Goal: Task Accomplishment & Management: Use online tool/utility

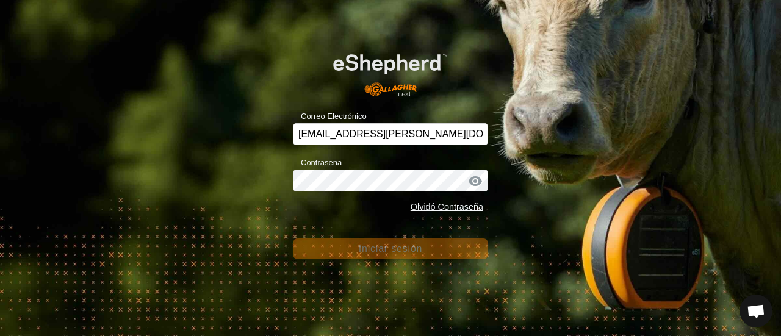
click at [661, 142] on div "Correo Electrónico [EMAIL_ADDRESS][PERSON_NAME][DOMAIN_NAME] Contraseña Olvidó …" at bounding box center [390, 168] width 781 height 336
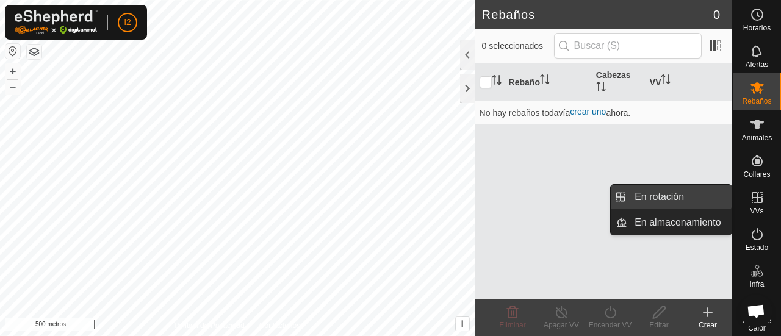
click at [683, 201] on link "En rotación" at bounding box center [679, 197] width 104 height 24
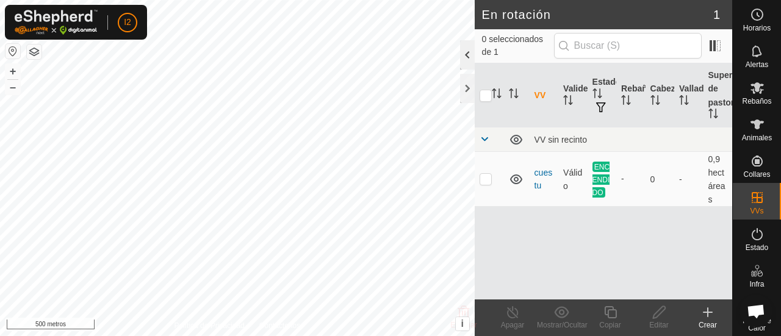
click at [465, 60] on div at bounding box center [467, 54] width 15 height 29
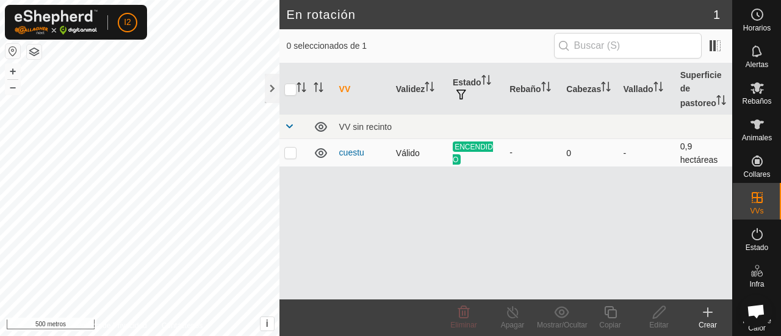
click at [478, 152] on span "ENCENDIDO" at bounding box center [473, 153] width 40 height 23
click at [288, 159] on td at bounding box center [293, 152] width 29 height 27
checkbox input "true"
click at [515, 321] on font "Apagar" at bounding box center [513, 325] width 24 height 9
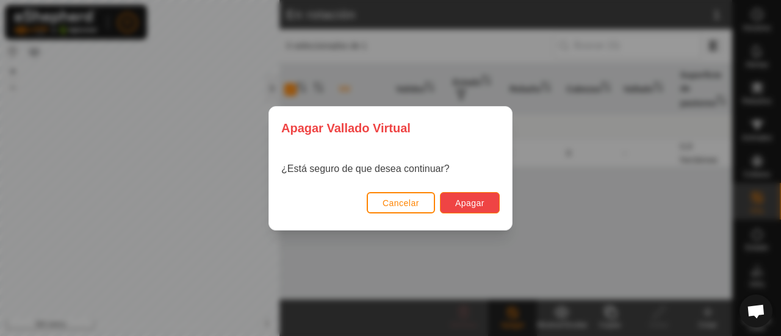
click at [480, 207] on font "Apagar" at bounding box center [469, 203] width 29 height 10
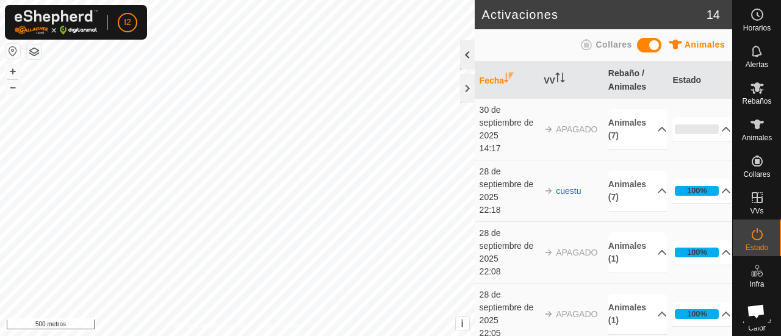
click at [463, 62] on div at bounding box center [467, 54] width 15 height 29
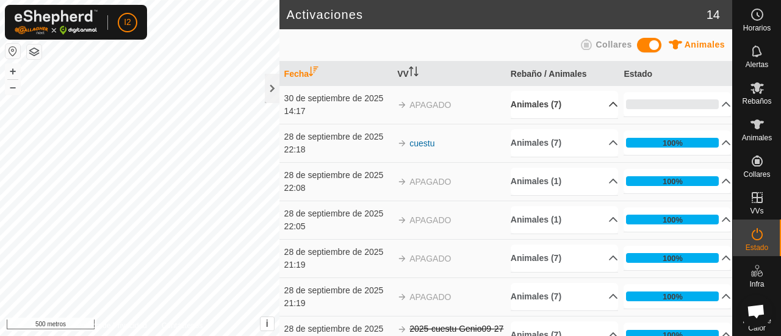
click at [602, 104] on p-accordion-header "Animales (7)" at bounding box center [564, 104] width 107 height 27
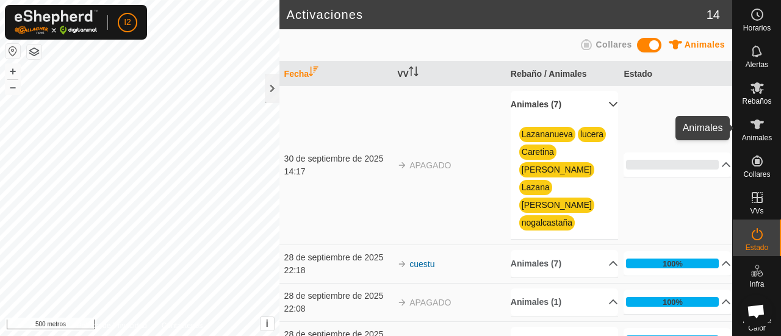
click at [753, 127] on icon at bounding box center [756, 125] width 13 height 10
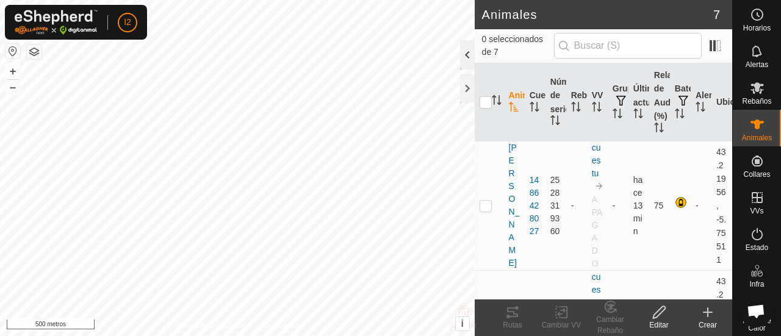
click at [468, 57] on div at bounding box center [467, 54] width 15 height 29
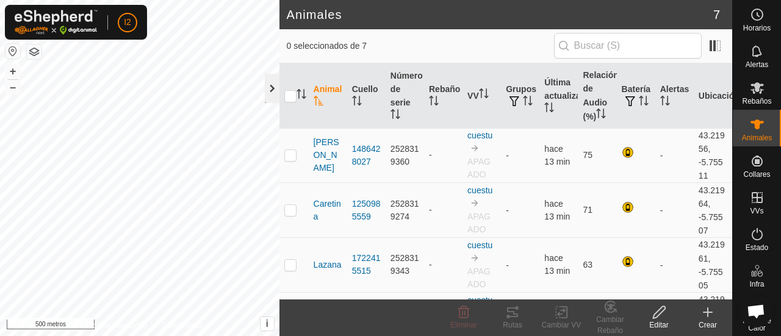
click at [267, 91] on div at bounding box center [272, 88] width 15 height 29
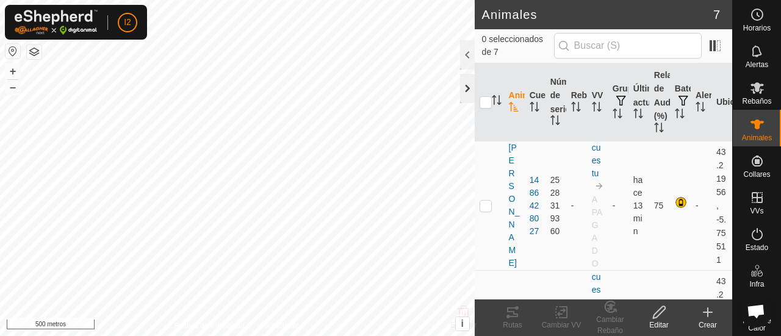
click at [467, 93] on div at bounding box center [467, 88] width 15 height 29
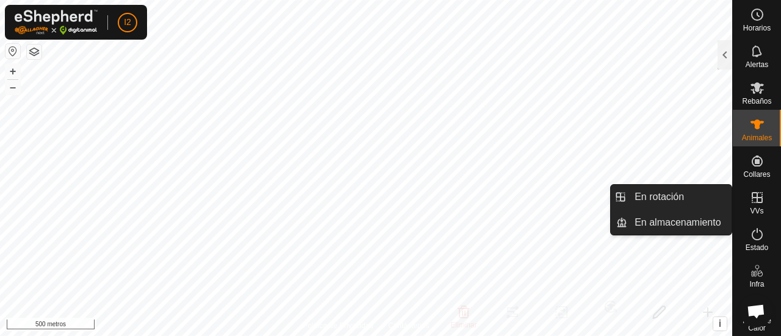
click at [754, 196] on icon at bounding box center [757, 197] width 15 height 15
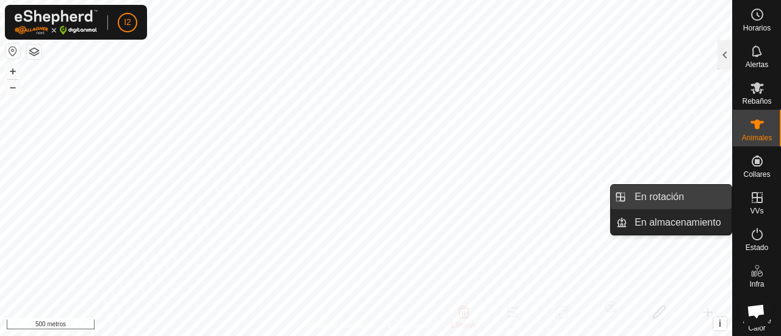
click at [662, 206] on link "En rotación" at bounding box center [679, 197] width 104 height 24
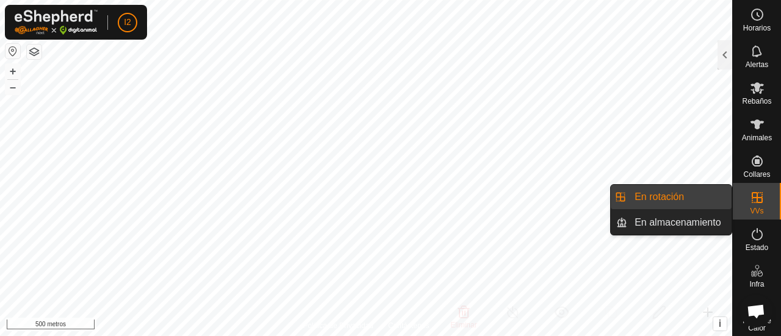
drag, startPoint x: 612, startPoint y: 197, endPoint x: 626, endPoint y: 197, distance: 13.4
click at [626, 197] on li "En rotación" at bounding box center [671, 197] width 121 height 24
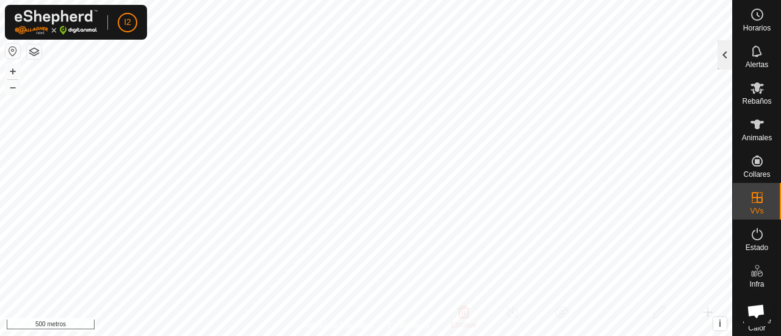
click at [724, 62] on div at bounding box center [724, 54] width 15 height 29
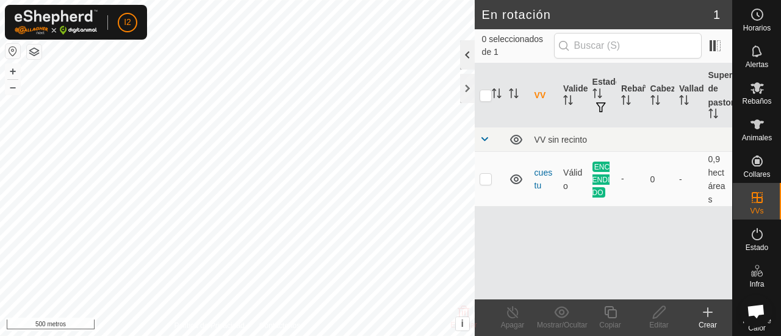
click at [466, 51] on div at bounding box center [467, 54] width 15 height 29
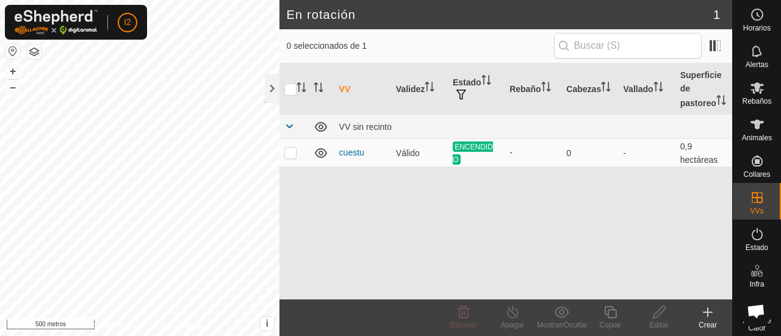
click at [711, 313] on icon at bounding box center [707, 312] width 15 height 15
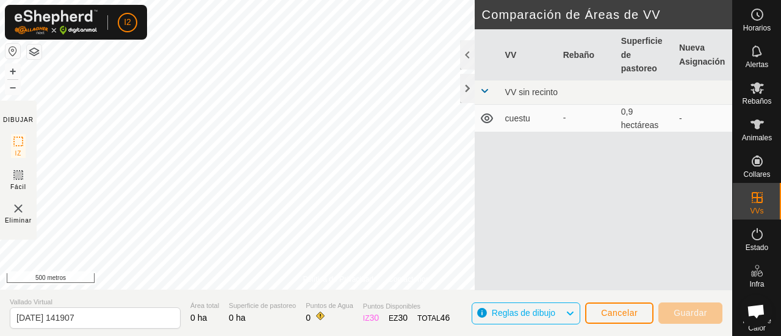
click at [10, 52] on button "button" at bounding box center [12, 51] width 15 height 15
click at [13, 88] on font "–" at bounding box center [13, 87] width 6 height 13
click at [598, 315] on button "Cancelar" at bounding box center [619, 313] width 68 height 21
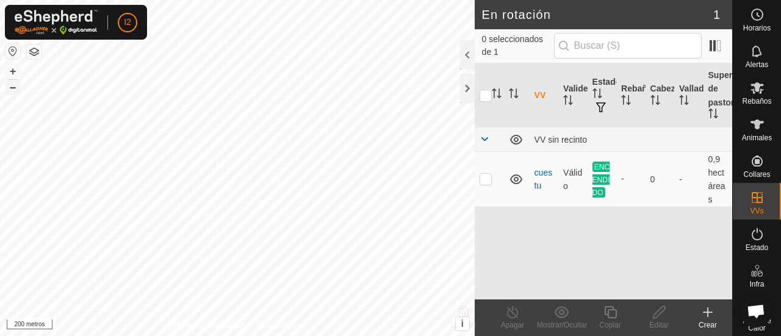
click at [13, 91] on font "–" at bounding box center [13, 87] width 6 height 13
click at [468, 87] on div at bounding box center [467, 88] width 15 height 29
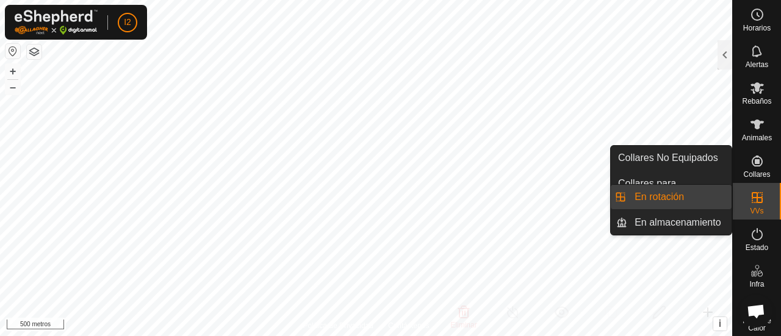
click at [689, 207] on link "En rotación" at bounding box center [679, 197] width 104 height 24
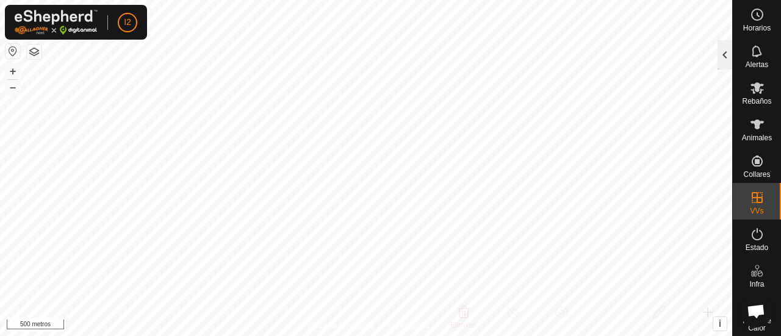
click at [725, 56] on div at bounding box center [724, 54] width 15 height 29
